Goal: Task Accomplishment & Management: Use online tool/utility

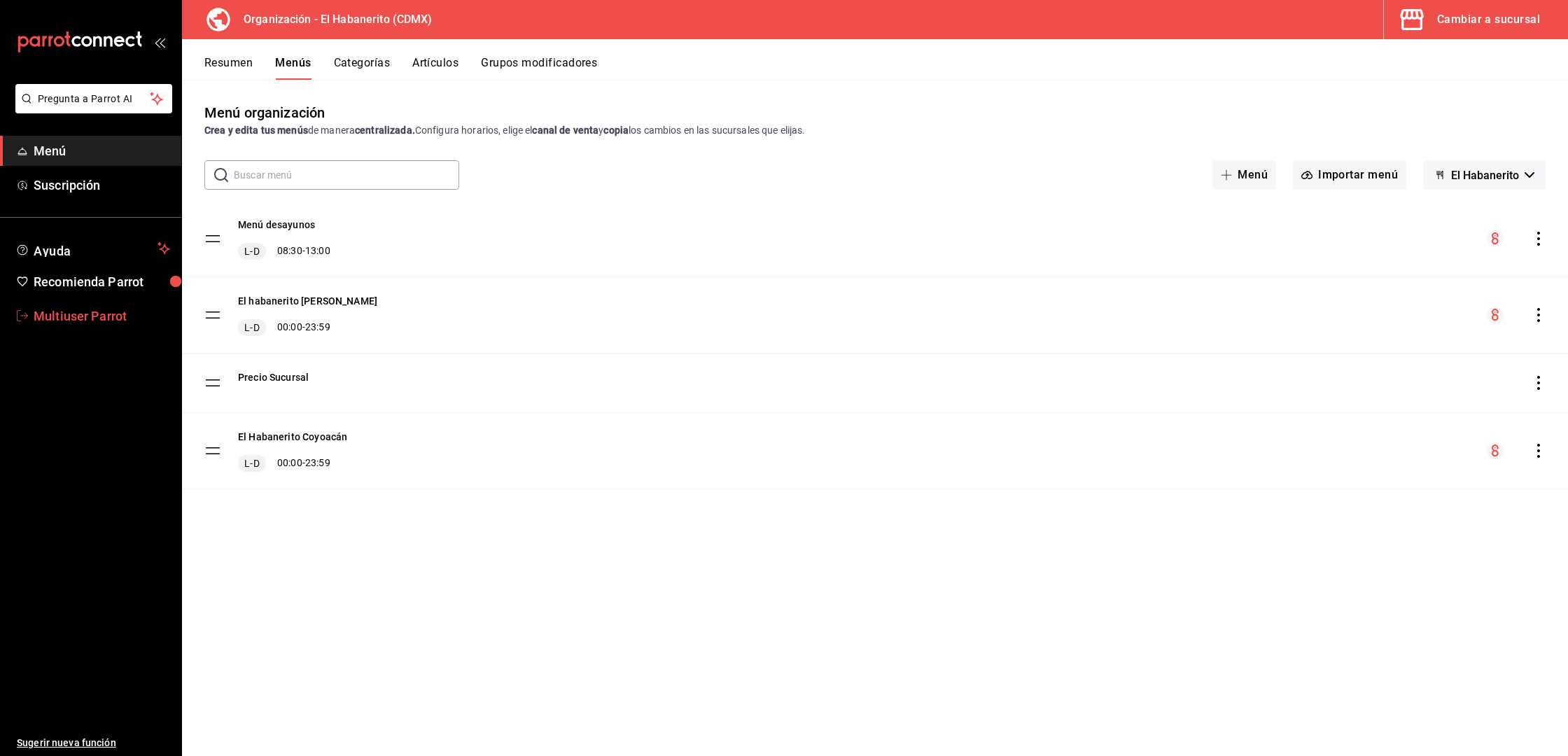
click at [95, 315] on span "Multiuser Parrot" at bounding box center [102, 316] width 137 height 19
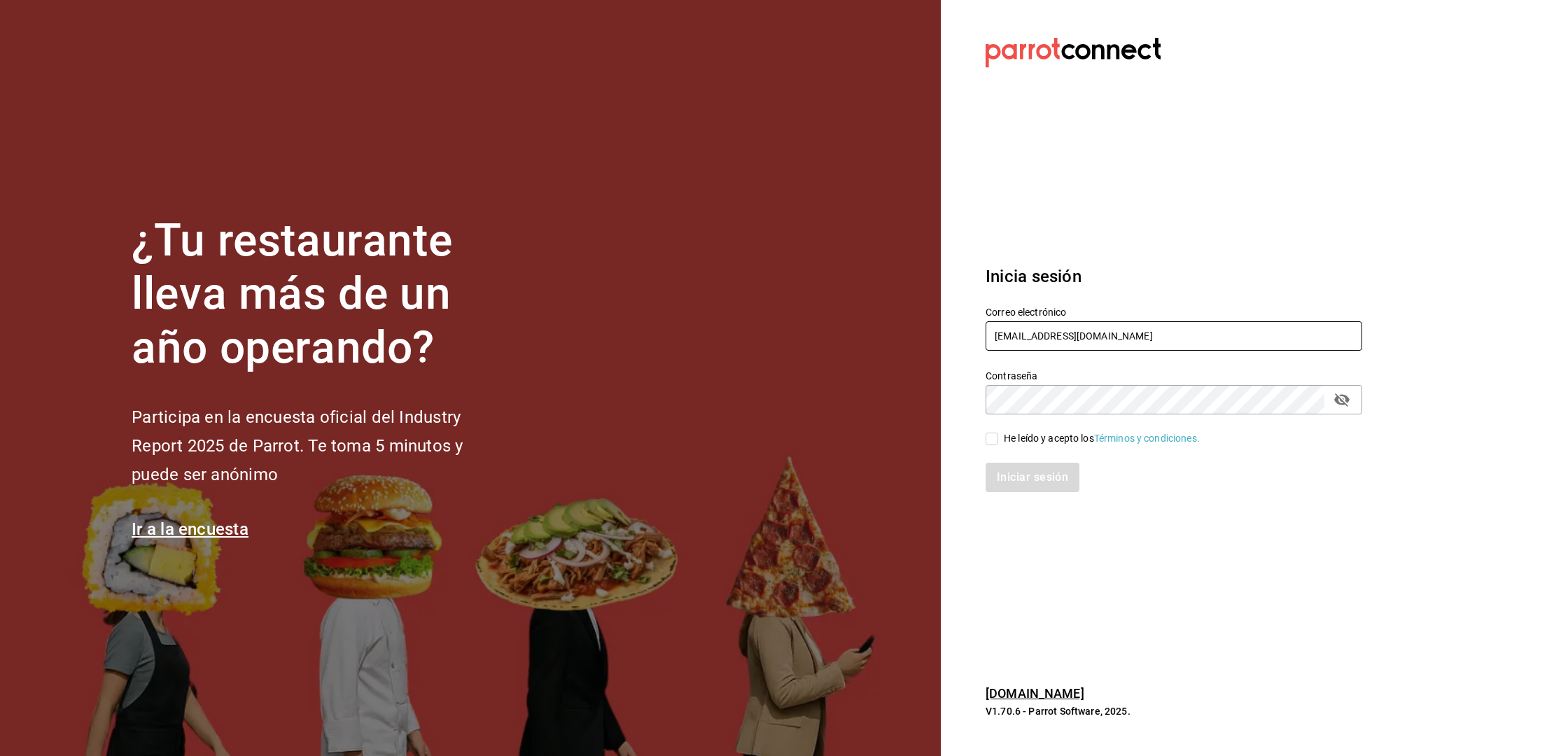
click at [1028, 328] on input "multiuser@habanerito.com" at bounding box center [1174, 335] width 377 height 29
type input "restaurante@maple.com"
click at [1033, 434] on div "He leído y acepto los Términos y condiciones." at bounding box center [1101, 439] width 196 height 15
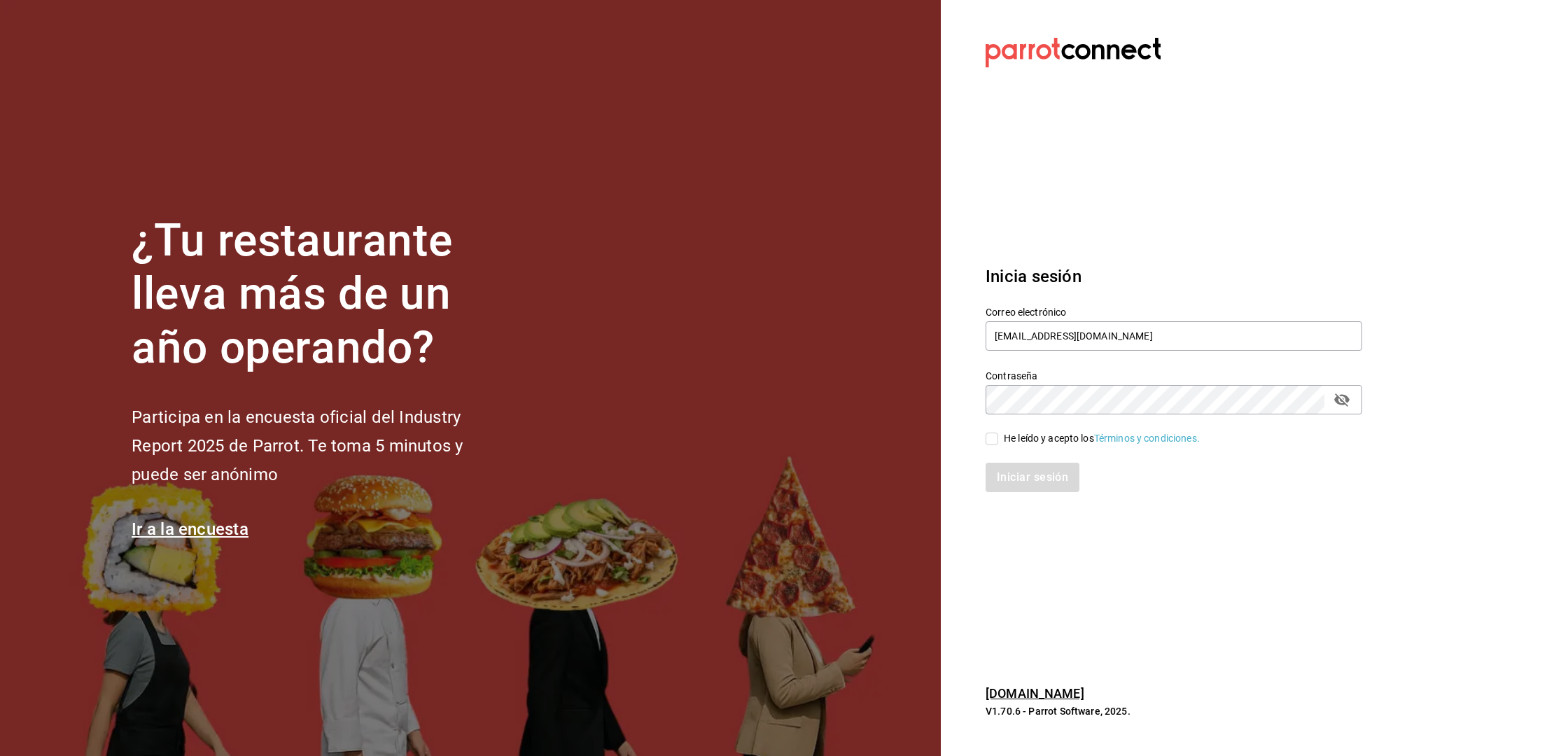
click at [998, 434] on input "He leído y acepto los Términos y condiciones." at bounding box center [992, 439] width 13 height 13
checkbox input "true"
click at [1022, 478] on button "Iniciar sesión" at bounding box center [1033, 477] width 95 height 29
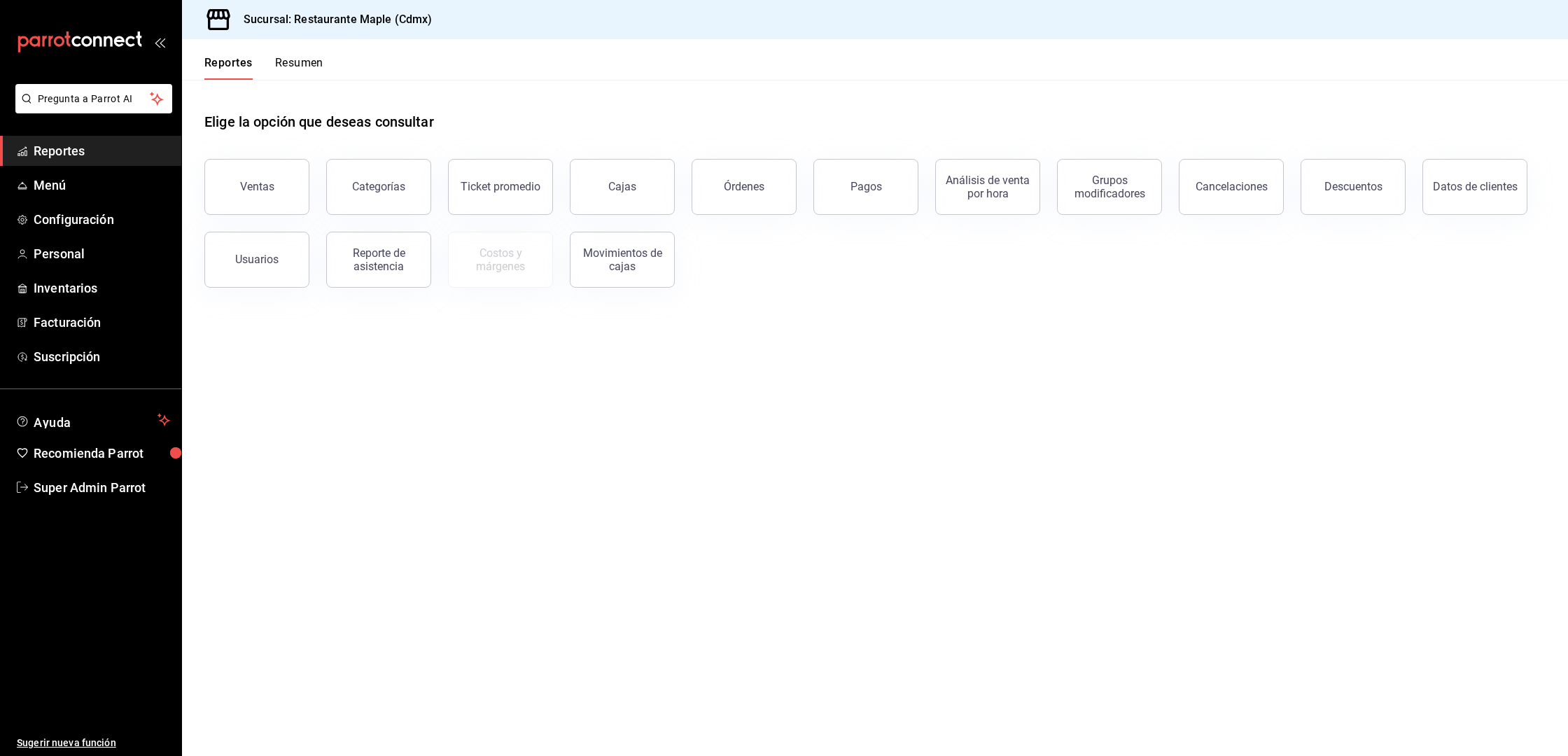
click at [78, 147] on span "Reportes" at bounding box center [102, 151] width 137 height 19
click at [231, 177] on button "Ventas" at bounding box center [257, 187] width 105 height 56
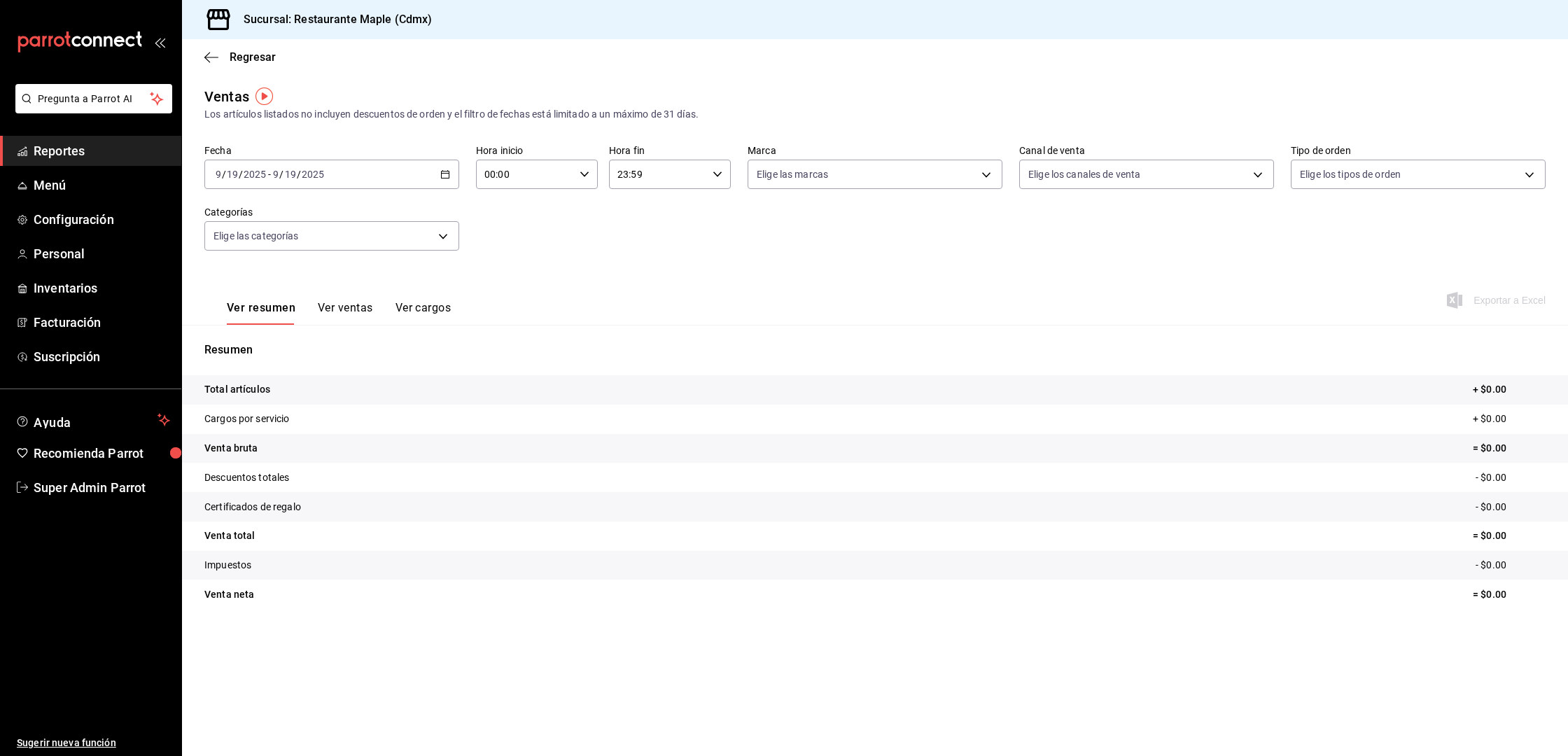
click at [441, 175] on icon "button" at bounding box center [446, 174] width 10 height 10
click at [248, 309] on span "Mes actual" at bounding box center [270, 311] width 108 height 15
